Goal: Find specific page/section: Find specific page/section

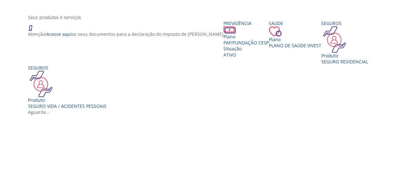
scroll to position [99, 0]
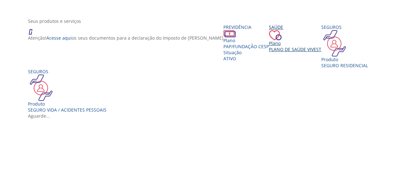
click at [288, 52] on span "Plano de Saúde VIVEST" at bounding box center [295, 49] width 52 height 6
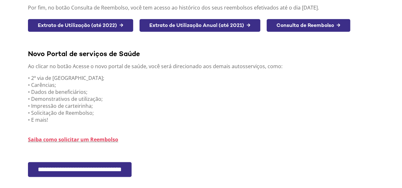
scroll to position [137, 0]
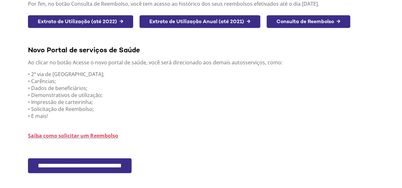
click at [111, 166] on input "**********" at bounding box center [80, 166] width 104 height 15
